Goal: Information Seeking & Learning: Learn about a topic

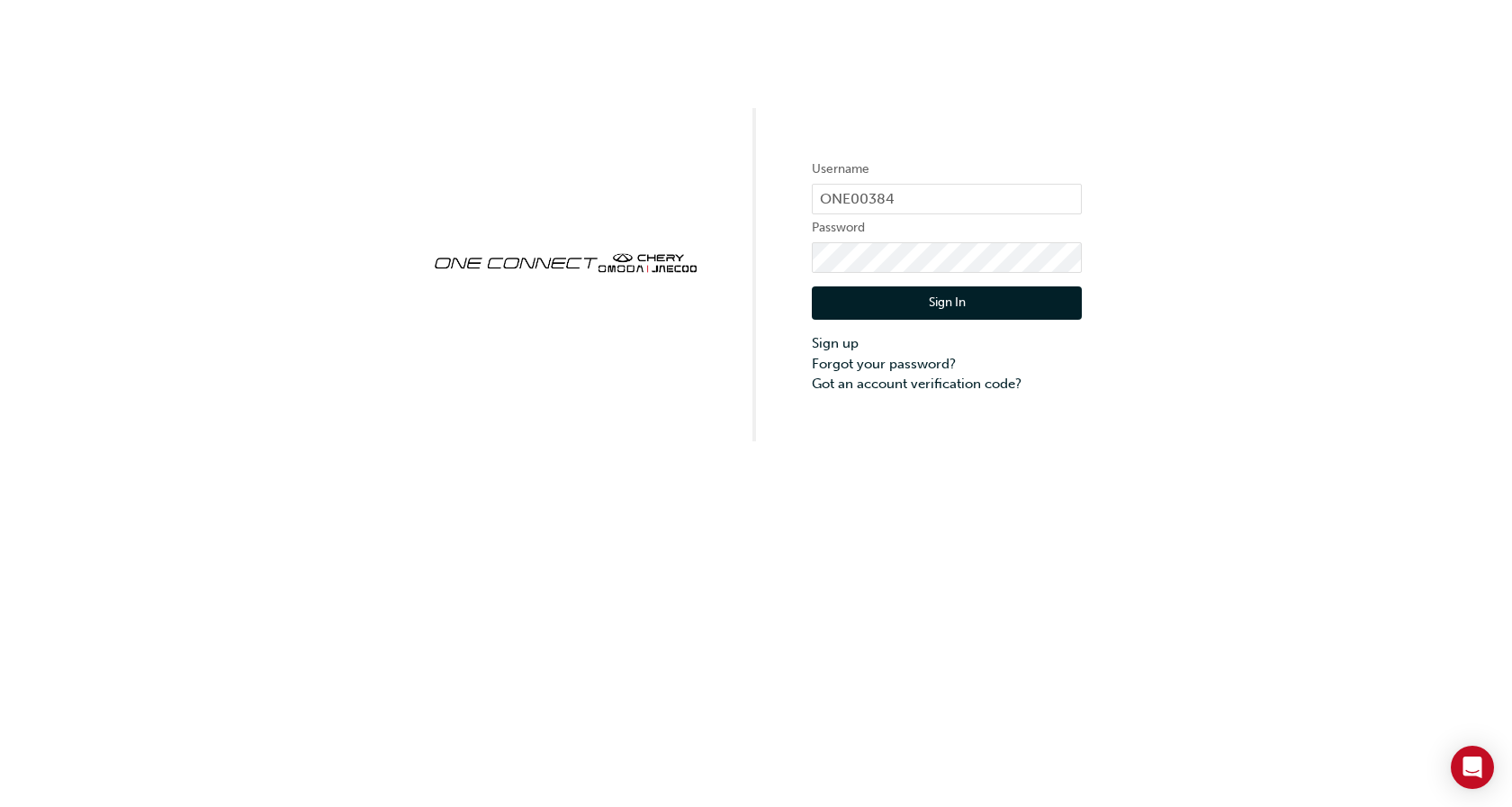
click at [1015, 296] on button "Sign In" at bounding box center [946, 303] width 270 height 34
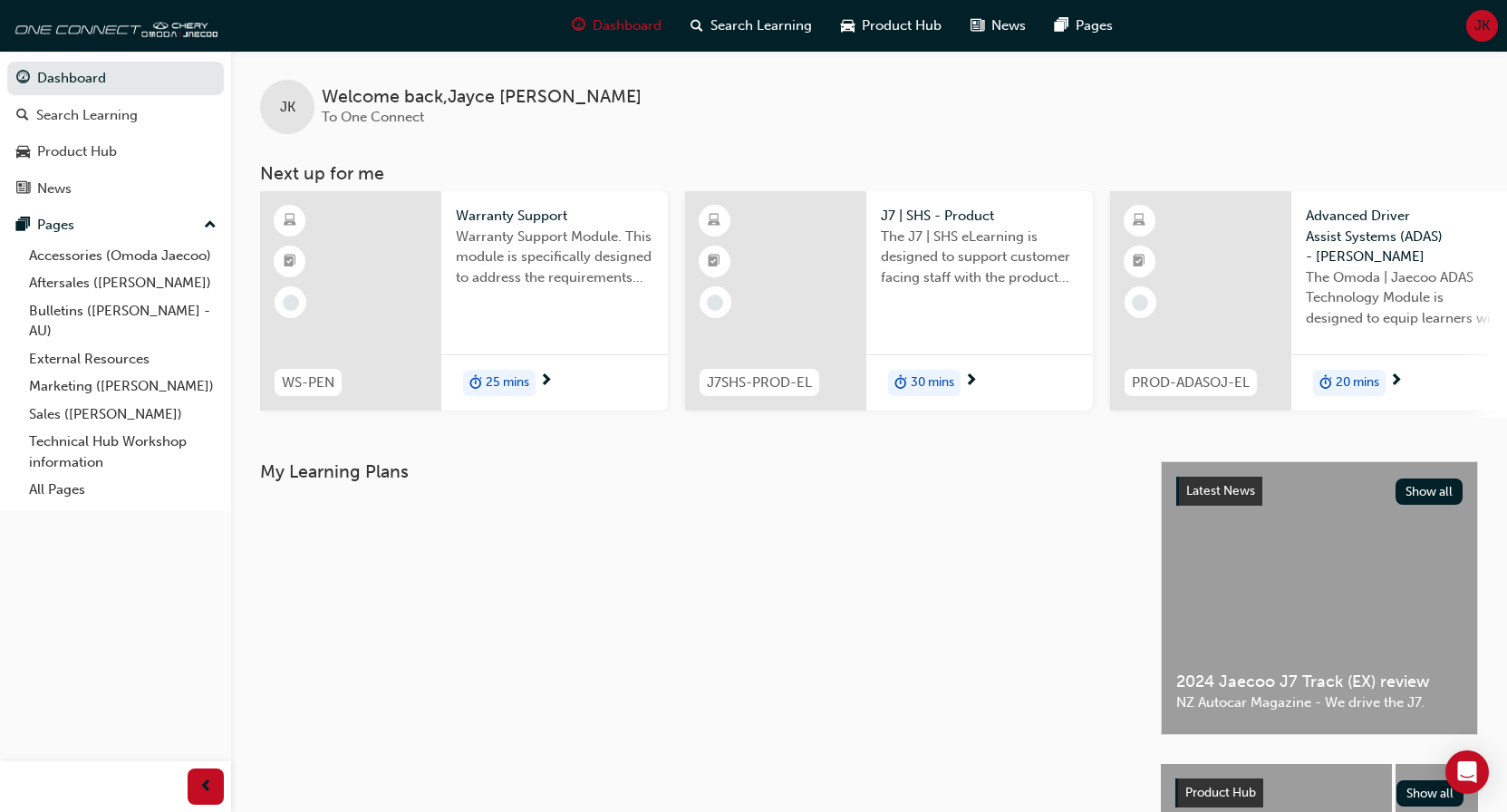
click at [477, 210] on span "Warranty Support" at bounding box center [555, 216] width 198 height 21
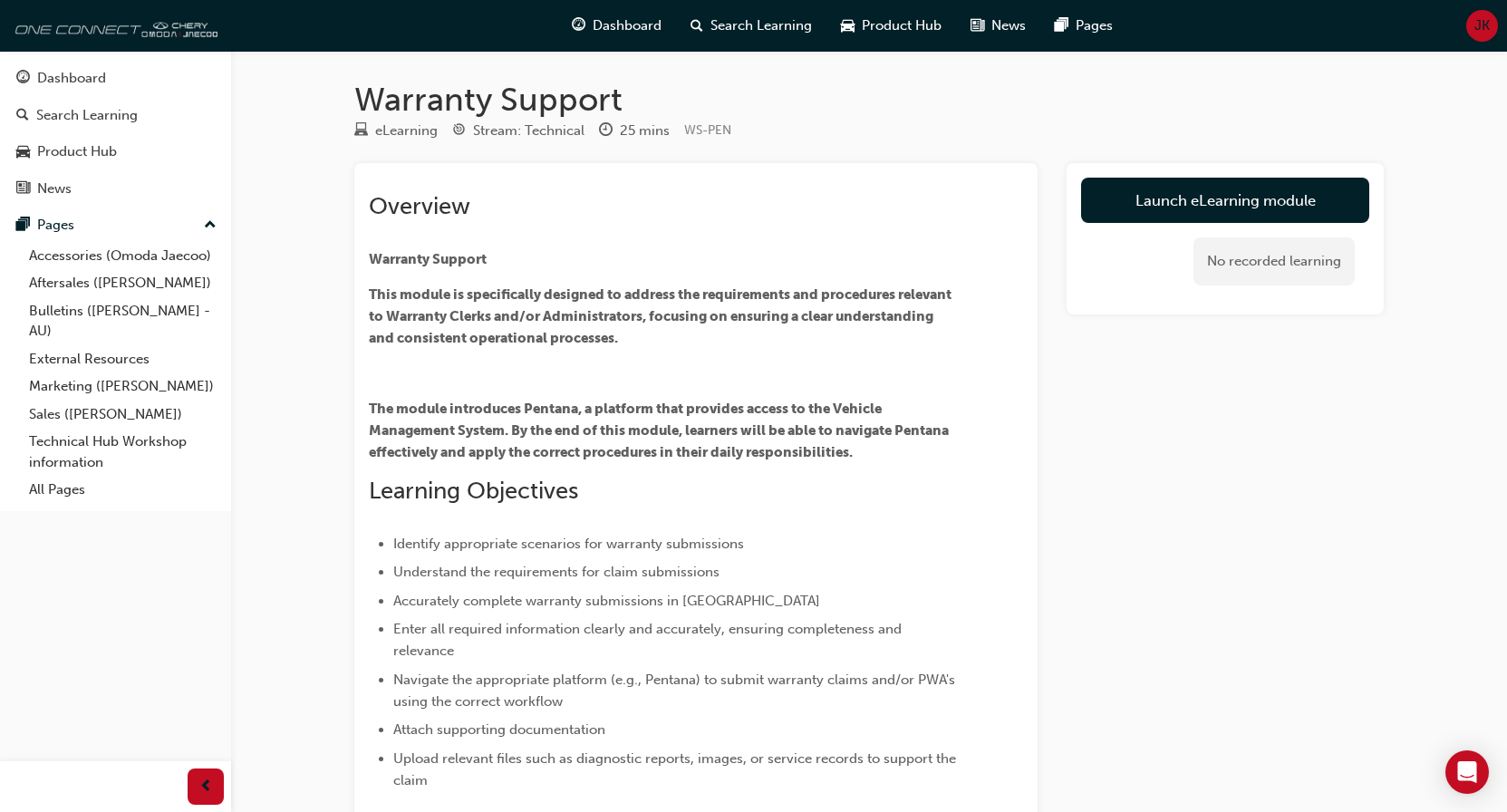
click at [72, 27] on img at bounding box center [113, 25] width 209 height 37
